Goal: Task Accomplishment & Management: Complete application form

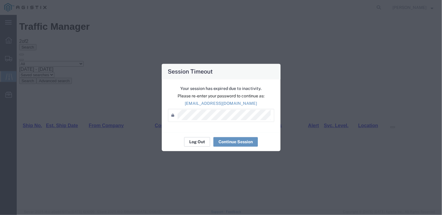
click at [0, 0] on button "Log Out" at bounding box center [0, 0] width 0 height 0
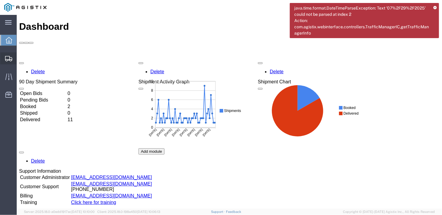
click at [0, 0] on span "Create Shipment" at bounding box center [0, 0] width 0 height 0
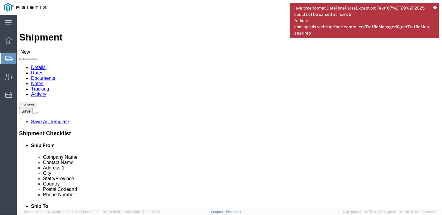
select select
click at [436, 7] on icon at bounding box center [434, 7] width 3 height 3
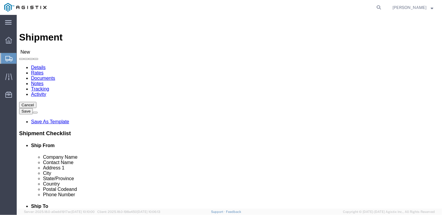
click select "Select General Dynamics Bath Iron Works"
select select "8114"
click select "Select General Dynamics Bath Iron Works"
select select
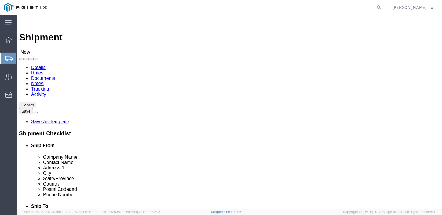
click input "text"
type input "y"
type input "t"
type input "Tioga Pipe"
type input "Ben"
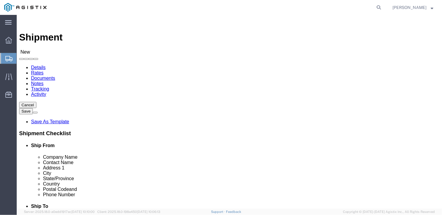
scroll to position [30, 0]
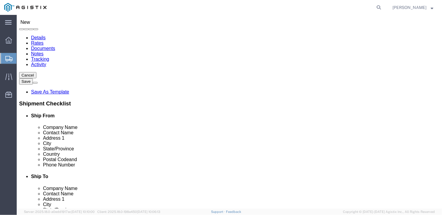
type input "100 Mort Dr"
click input "text"
type input "Easton"
type input "p"
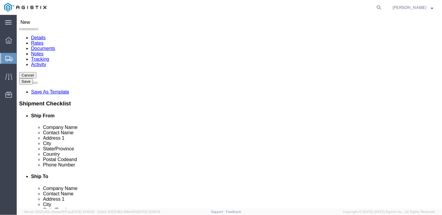
type input "penn"
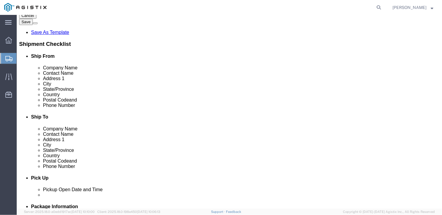
click input "text"
type input "18040"
click input "text"
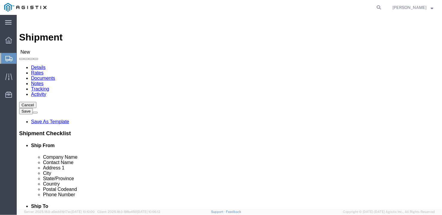
type input "[PHONE_NUMBER]"
click select "Select Bath - 50 YARD REC [US_STATE][GEOGRAPHIC_DATA] - 700 [US_STATE][GEOGRAPH…"
select select "15760"
click select "Select Bath - 50 YARD REC [US_STATE][GEOGRAPHIC_DATA] - 700 [US_STATE][GEOGRAPH…"
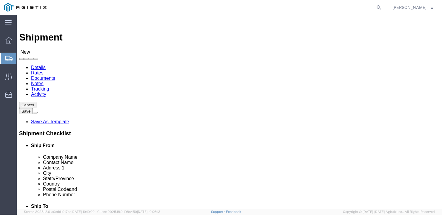
select select "15760"
select select "ME"
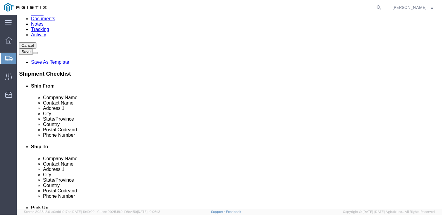
scroll to position [90, 0]
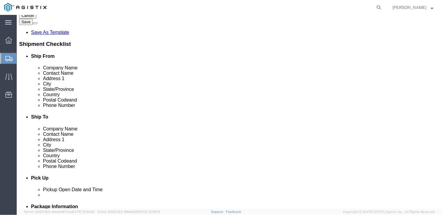
click input "text"
type input "ben"
click input "text"
type input "[PHONE_NUMBER]"
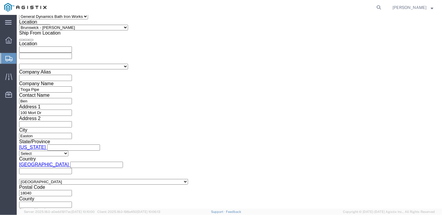
scroll to position [414, 0]
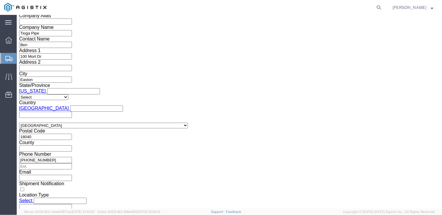
click select "Select Air Less than Truckload Multi-Leg Ocean Freight Rail Small Parcel Truckl…"
select select "TL"
click select "Select Air Less than Truckload Multi-Leg Ocean Freight Rail Small Parcel Truckl…"
click select "Select 1-Ton (PSS) 10 Wheel 10 Yard Dump Truck 20 Yard Dump Truck Bobtail Botto…"
select select "FLBD"
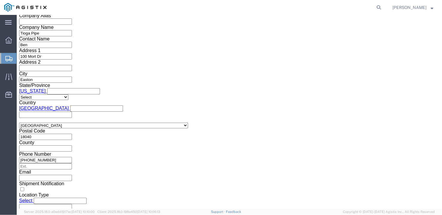
click select "Select 1-Ton (PSS) 10 Wheel 10 Yard Dump Truck 20 Yard Dump Truck Bobtail Botto…"
click select "Select 35 Feet 20 Feet 28 Feet 53 Feet 40 Feet 48 Feet"
select select "53FT"
click select "Select 35 Feet 20 Feet 28 Feet 53 Feet 40 Feet 48 Feet"
click button "Continue"
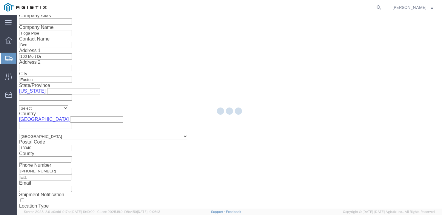
scroll to position [7, 0]
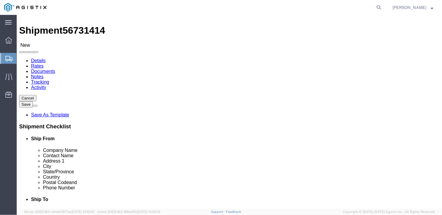
click select "Select Bale(s) Basket(s) Bolt(s) Bottle(s) Buckets Bulk Bundle(s) Can(s) Cardbo…"
select select "BULK"
click select "Select Bale(s) Basket(s) Bolt(s) Bottle(s) Buckets Bulk Bundle(s) Can(s) Cardbo…"
drag, startPoint x: 66, startPoint y: 118, endPoint x: 58, endPoint y: 115, distance: 9.0
click div "1"
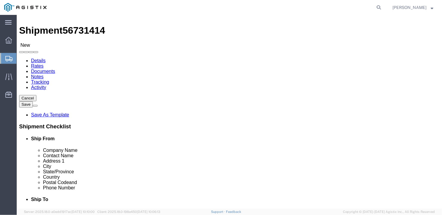
type input "5"
click ul
click input "text"
type input "288"
click input "text"
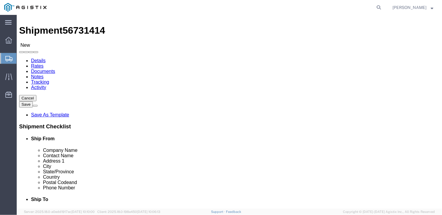
type input "62"
click input "text"
type input "12"
drag, startPoint x: 71, startPoint y: 141, endPoint x: 52, endPoint y: 143, distance: 19.2
click div "Weight 0.00 Select kgs lbs Ship. t°"
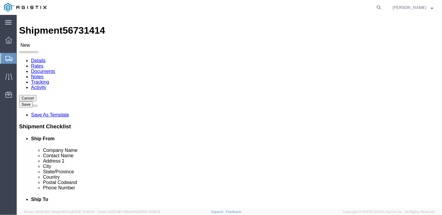
type input "7719"
click div "5 x Bulk Package Type Select Bale(s) Basket(s) Bolt(s) Bottle(s) Buckets Bulk B…"
click link "Add Content"
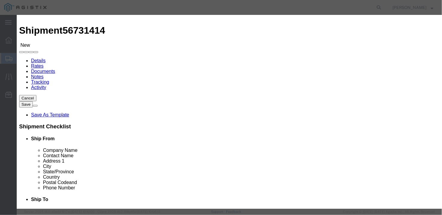
click input "text"
type input "misc pipe"
drag, startPoint x: 124, startPoint y: 56, endPoint x: 105, endPoint y: 55, distance: 18.2
click div "0"
type input "5"
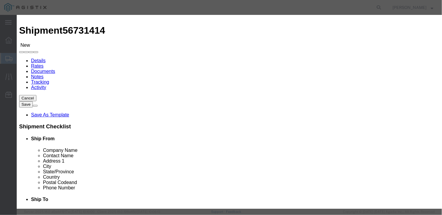
click input "text"
type input "1"
drag, startPoint x: 191, startPoint y: 161, endPoint x: 246, endPoint y: 172, distance: 56.5
click div "Save & Add Another Save & Close Close"
click button "Save & Close"
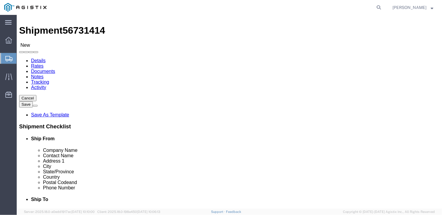
click button "Rate Shipment"
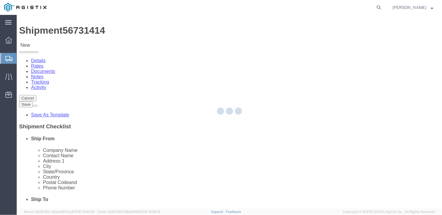
scroll to position [0, 0]
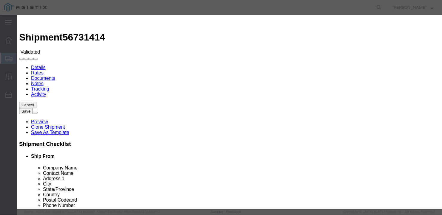
select select "6922"
select select "16774"
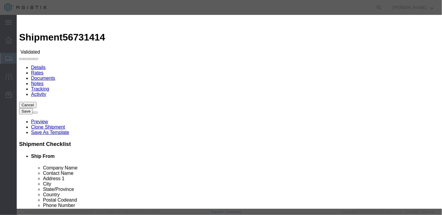
type input "1000"
type input "1,000.00"
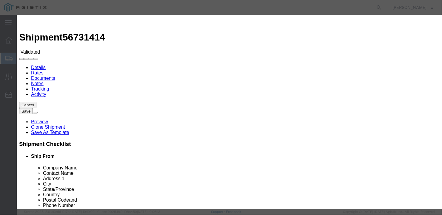
type input "27139"
type input "[PERSON_NAME]"
type input "2075497862"
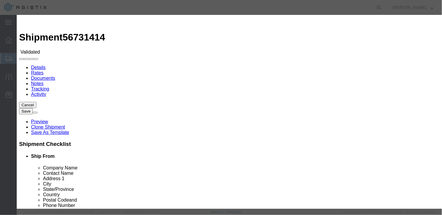
type input "[DATE]"
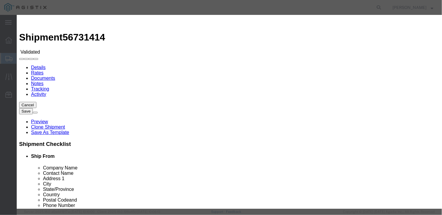
type input "[DATE]"
select select "0900"
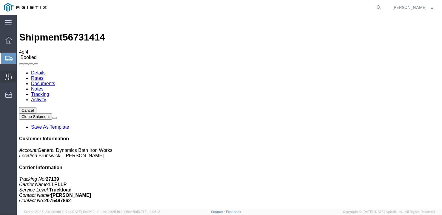
click at [21, 75] on span "Traffic" at bounding box center [18, 77] width 4 height 12
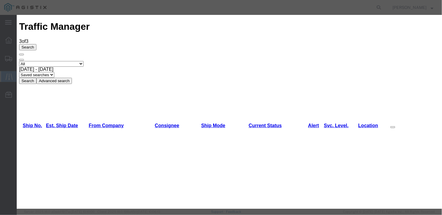
type input "[DATE]"
type input "1:00 PM"
select select "DELIVRED"
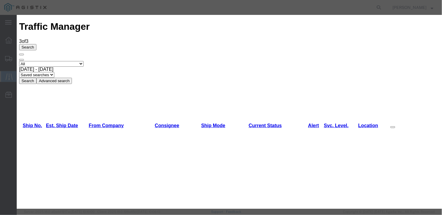
drag, startPoint x: 159, startPoint y: 137, endPoint x: 163, endPoint y: 139, distance: 4.4
type input "[DATE]"
